Goal: Navigation & Orientation: Go to known website

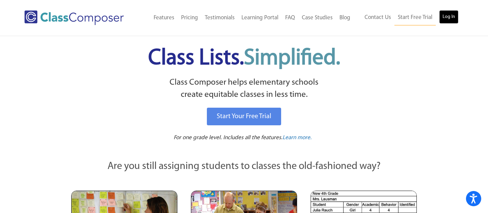
click at [446, 18] on link "Log In" at bounding box center [448, 17] width 19 height 14
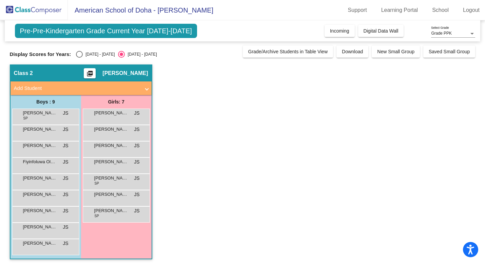
scroll to position [2, 0]
